Goal: Information Seeking & Learning: Learn about a topic

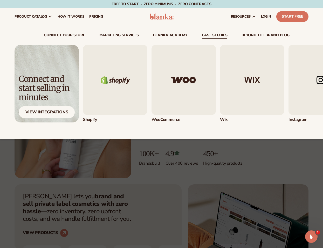
click at [220, 37] on link "case studies" at bounding box center [215, 35] width 26 height 5
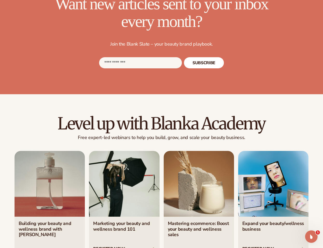
scroll to position [488, 0]
